Goal: Transaction & Acquisition: Purchase product/service

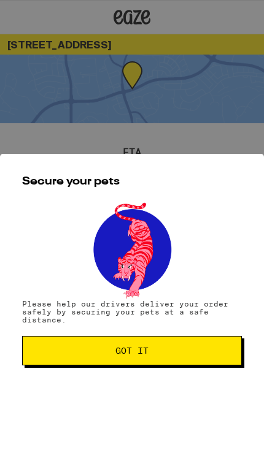
click at [184, 355] on span "Got it" at bounding box center [131, 350] width 199 height 9
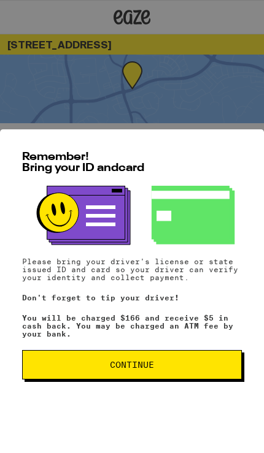
click at [164, 365] on span "Continue" at bounding box center [131, 364] width 199 height 9
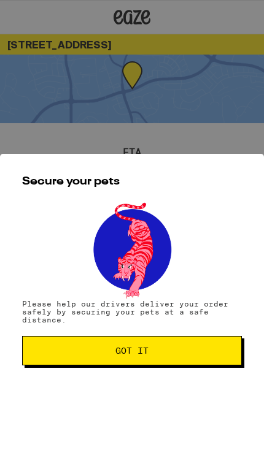
click at [172, 348] on button "Got it" at bounding box center [131, 350] width 219 height 29
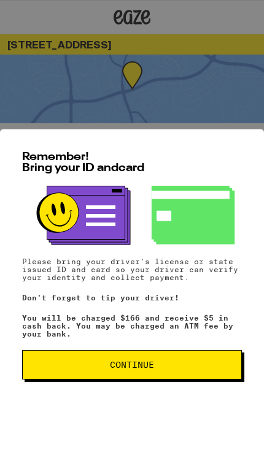
click at [192, 346] on div "Remember! Bring your ID and card Please bring your driver's license or state is…" at bounding box center [132, 291] width 264 height 324
click at [191, 346] on div "Remember! Bring your ID and card Please bring your driver's license or state is…" at bounding box center [132, 291] width 264 height 324
click at [183, 368] on span "Continue" at bounding box center [131, 364] width 199 height 9
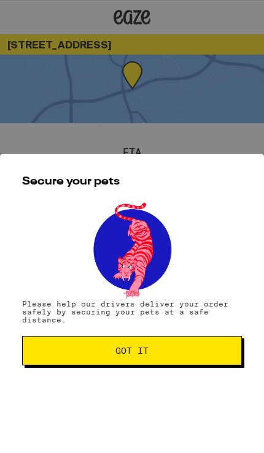
click at [186, 354] on span "Got it" at bounding box center [131, 350] width 199 height 9
